Goal: Entertainment & Leisure: Consume media (video, audio)

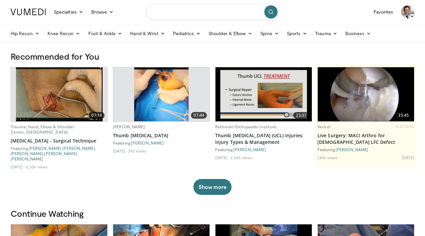
click at [169, 14] on input "Search topics, interventions" at bounding box center [212, 12] width 133 height 16
type input "**********"
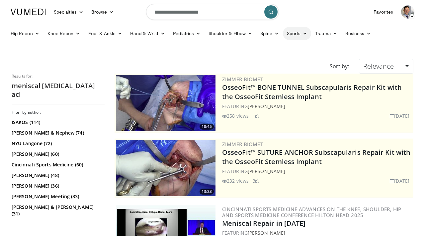
click at [299, 32] on link "Sports" at bounding box center [297, 33] width 29 height 13
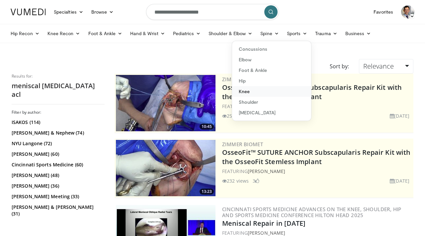
click at [240, 92] on link "Knee" at bounding box center [271, 91] width 79 height 11
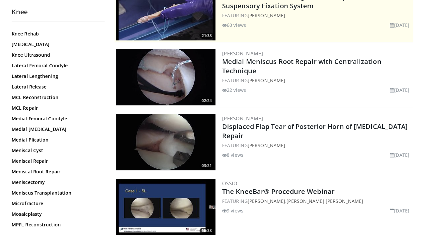
scroll to position [363, 0]
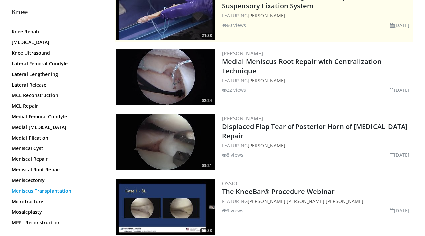
click at [44, 190] on link "Meniscus Transplantation" at bounding box center [57, 191] width 90 height 7
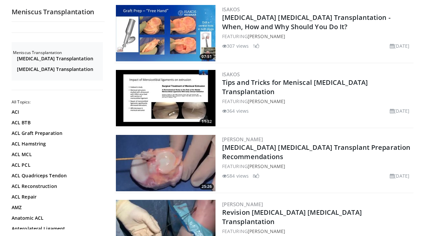
scroll to position [654, 0]
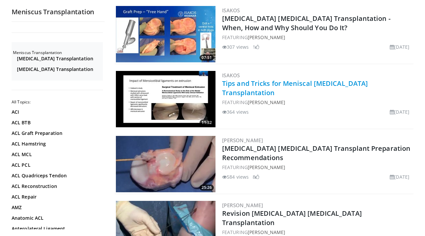
click at [258, 86] on link "Tips and Tricks for Meniscal Allograft Transplantation" at bounding box center [295, 88] width 146 height 18
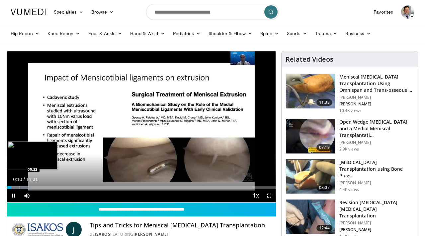
click at [20, 186] on div "Progress Bar" at bounding box center [20, 187] width 1 height 3
click at [26, 186] on div "Progress Bar" at bounding box center [26, 187] width 1 height 3
click at [36, 188] on div "Progress Bar" at bounding box center [36, 187] width 1 height 3
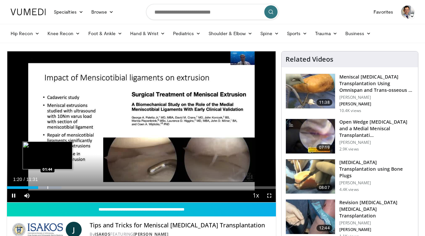
click at [47, 187] on div "Progress Bar" at bounding box center [47, 187] width 1 height 3
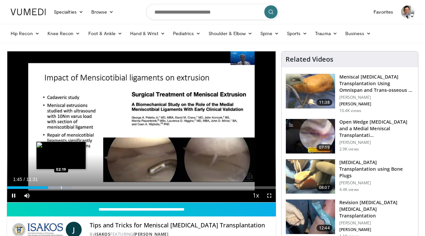
click at [61, 187] on div "Progress Bar" at bounding box center [61, 187] width 1 height 3
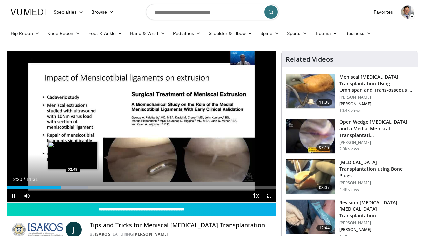
click at [73, 187] on div "Progress Bar" at bounding box center [73, 187] width 1 height 3
click at [83, 188] on div "Progress Bar" at bounding box center [83, 187] width 1 height 3
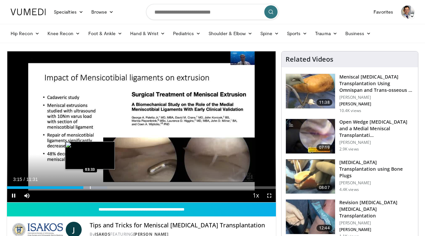
click at [90, 188] on div "Progress Bar" at bounding box center [90, 187] width 1 height 3
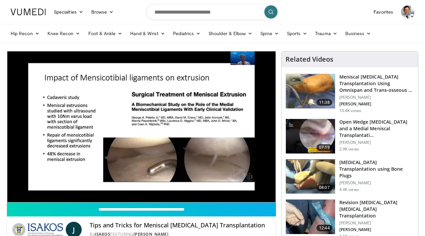
click at [107, 187] on div "10 seconds Tap to unmute" at bounding box center [141, 126] width 269 height 151
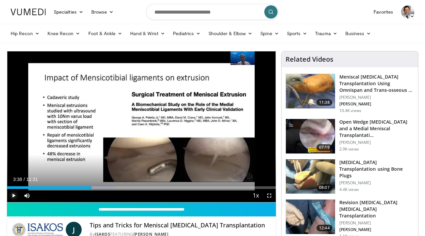
click at [16, 198] on span "Video Player" at bounding box center [13, 195] width 13 height 13
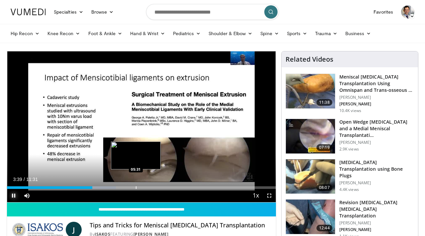
click at [136, 186] on div "Progress Bar" at bounding box center [136, 187] width 1 height 3
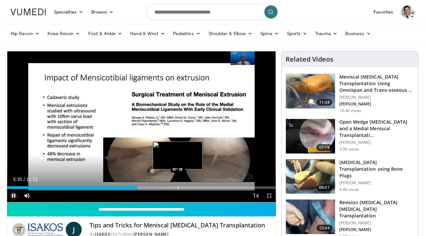
click at [177, 187] on div "Progress Bar" at bounding box center [177, 187] width 1 height 3
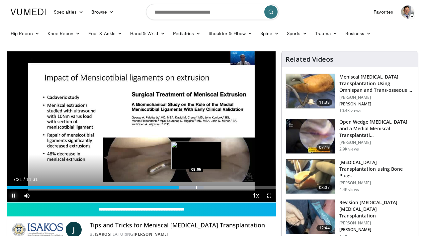
click at [196, 187] on div "Progress Bar" at bounding box center [196, 187] width 1 height 3
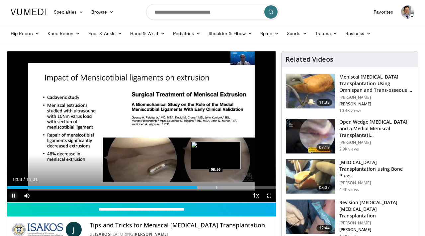
click at [215, 186] on div "Loaded : 79.53% 08:08 08:56" at bounding box center [141, 186] width 269 height 6
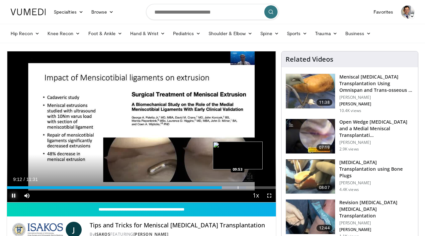
click at [238, 188] on div "Progress Bar" at bounding box center [238, 187] width 1 height 3
